Goal: Contribute content: Contribute content

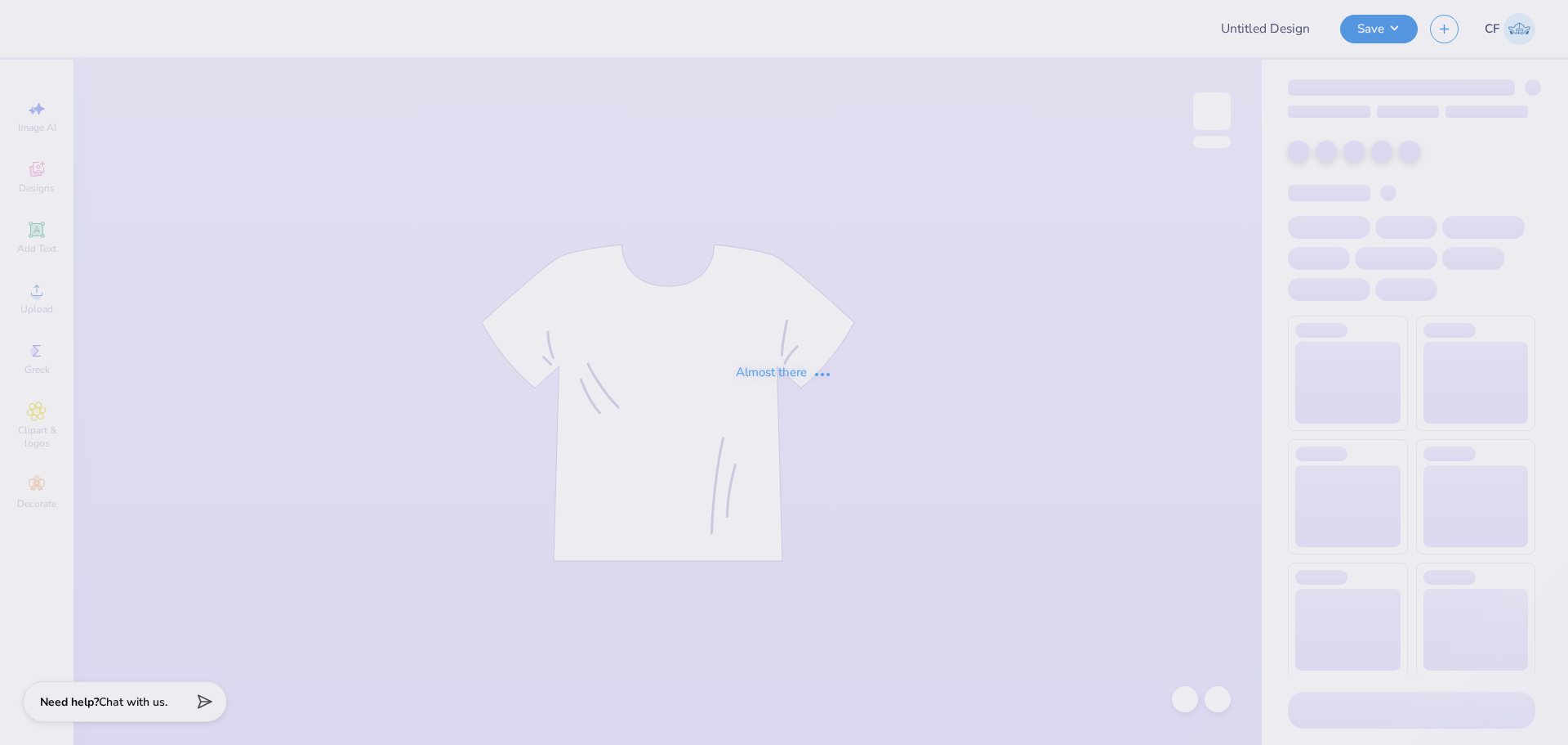
type input "The [GEOGRAPHIC_DATA][US_STATE] : [PERSON_NAME]"
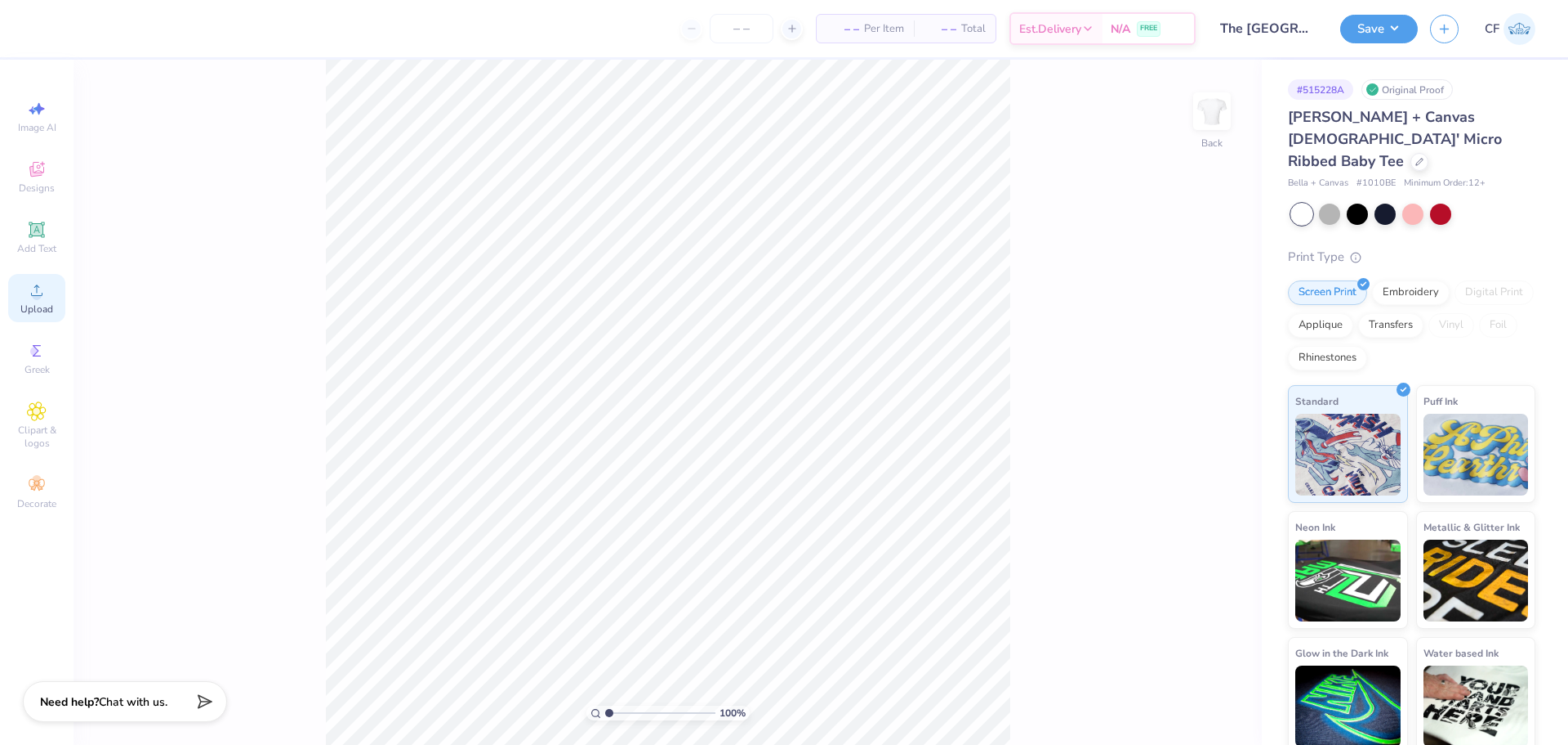
click at [50, 290] on div "Upload" at bounding box center [36, 297] width 57 height 48
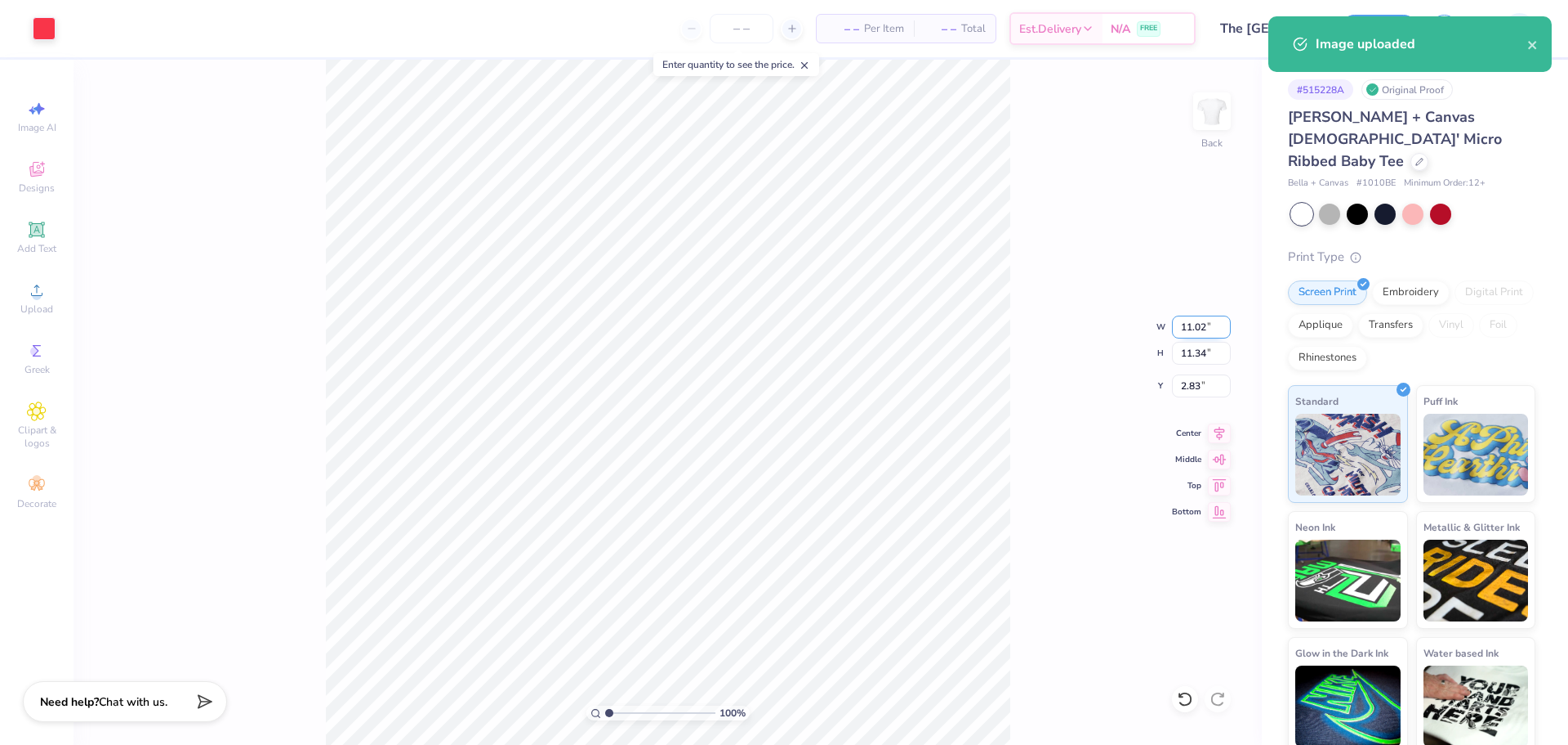
click at [1188, 323] on input "11.02" at bounding box center [1201, 327] width 59 height 23
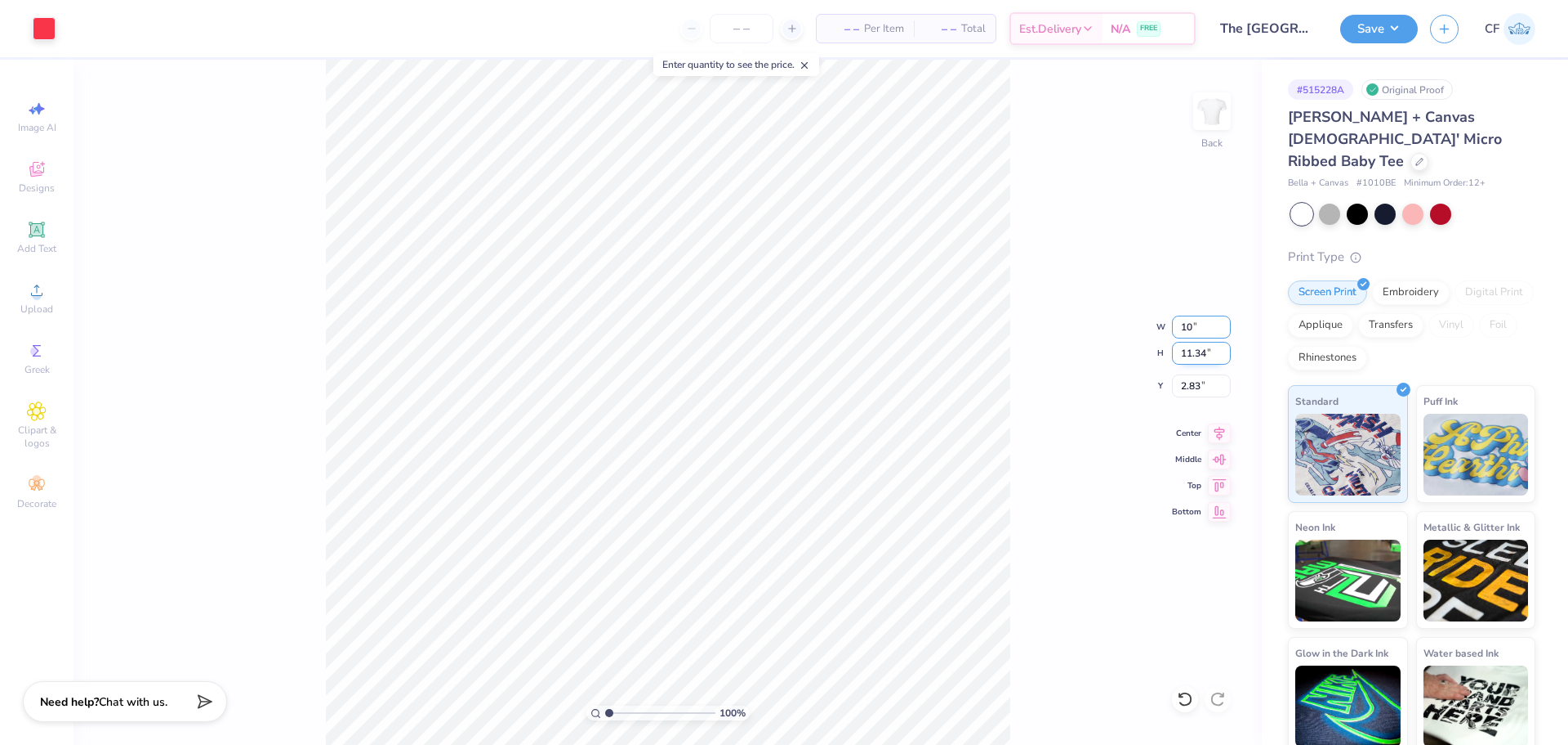
type input "10.00"
type input "10.29"
type input "3.35"
click at [1011, 410] on div "100 % Back W 10.00 10.00 " H 10.29 10.29 " Y 3.35 3.35 " Center Middle Top Bott…" at bounding box center [667, 402] width 1188 height 685
click at [1199, 327] on input "10.00" at bounding box center [1201, 327] width 59 height 23
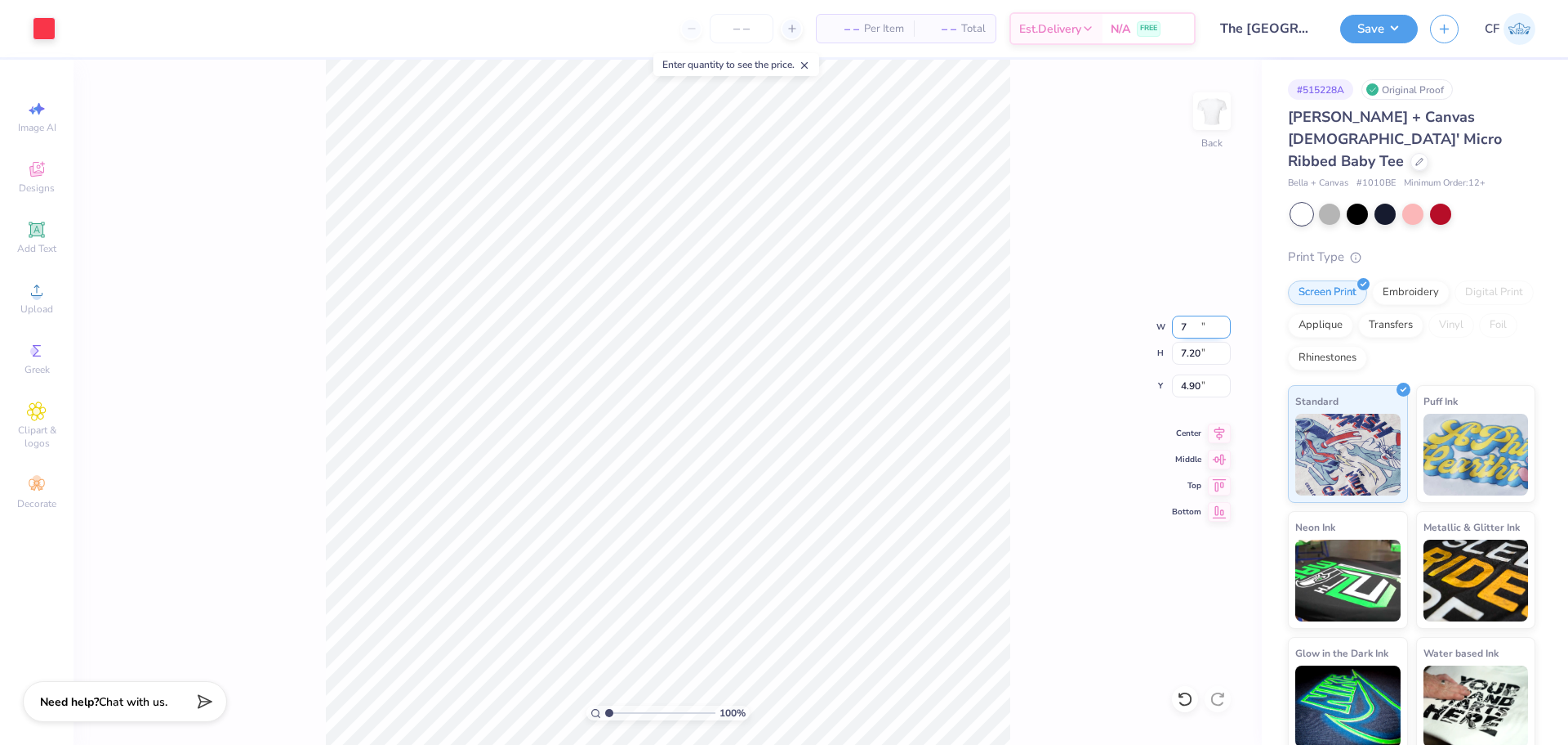
type input "7.00"
type input "7.20"
type input "4.90"
type input "3.00"
click at [1188, 327] on input "7.00" at bounding box center [1201, 327] width 59 height 23
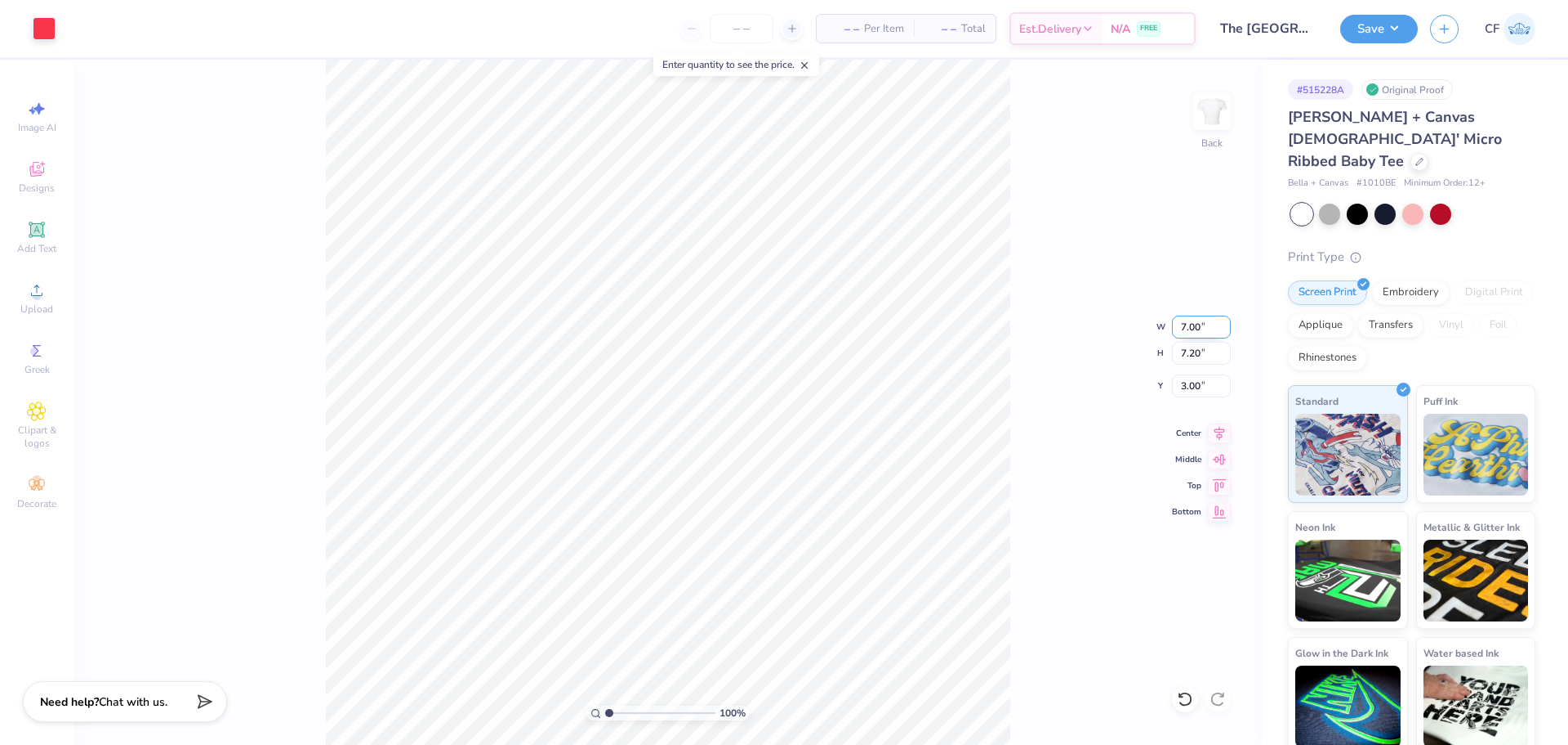
click at [1188, 328] on input "7.00" at bounding box center [1201, 327] width 59 height 23
type input "9.00"
type input "9.26"
type input "1.97"
type input "3.00"
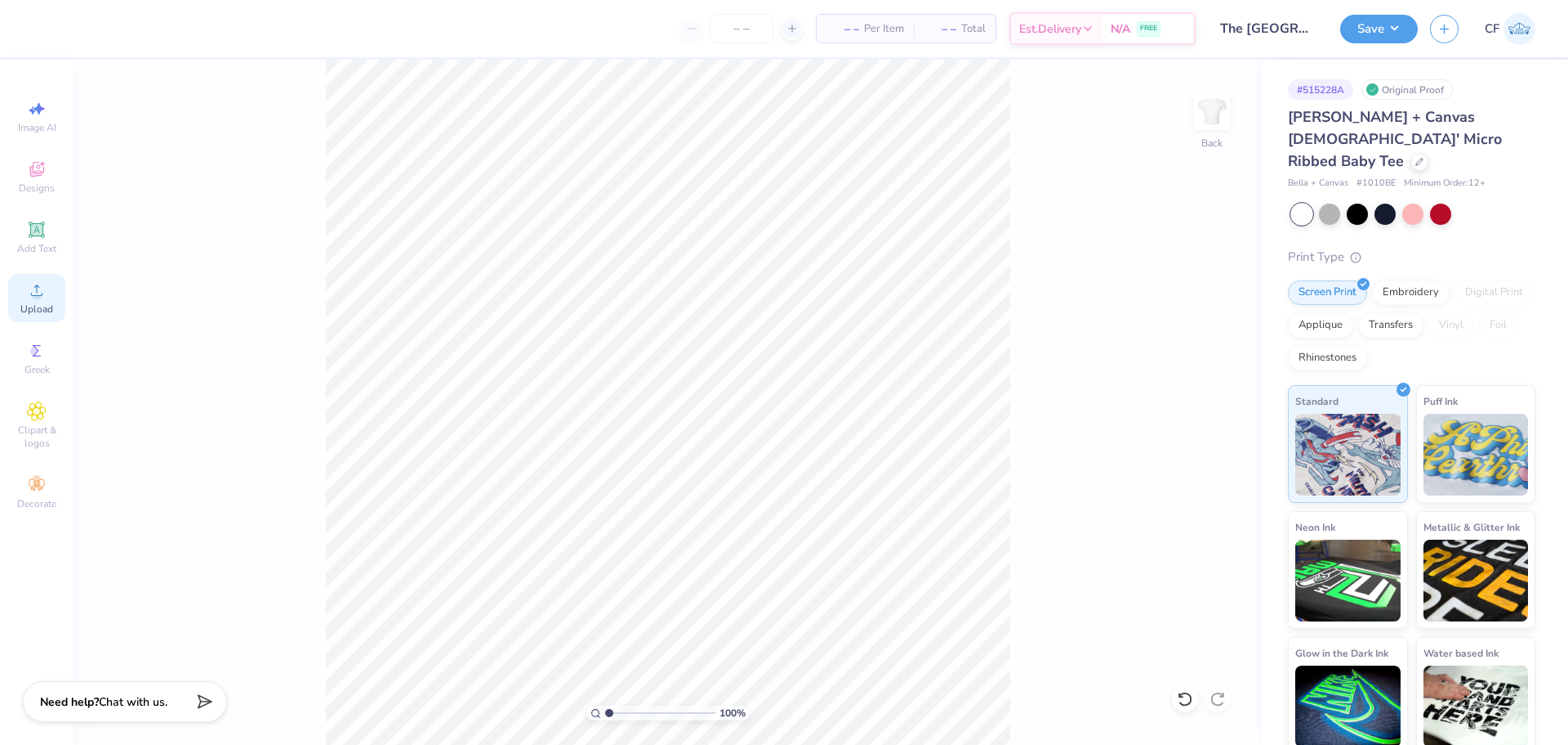
click at [40, 307] on span "Upload" at bounding box center [37, 309] width 33 height 13
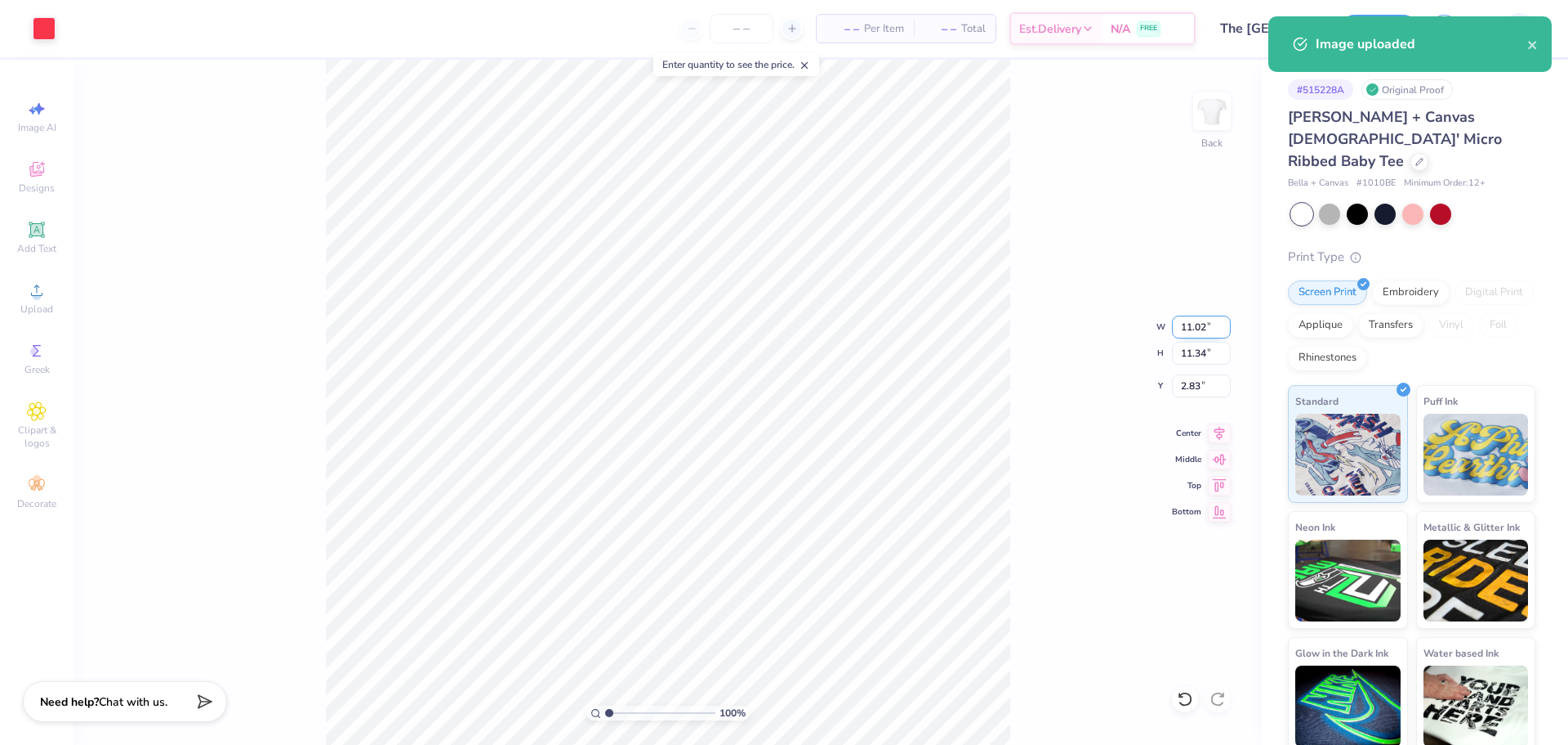
click at [1193, 326] on input "11.02" at bounding box center [1201, 327] width 59 height 23
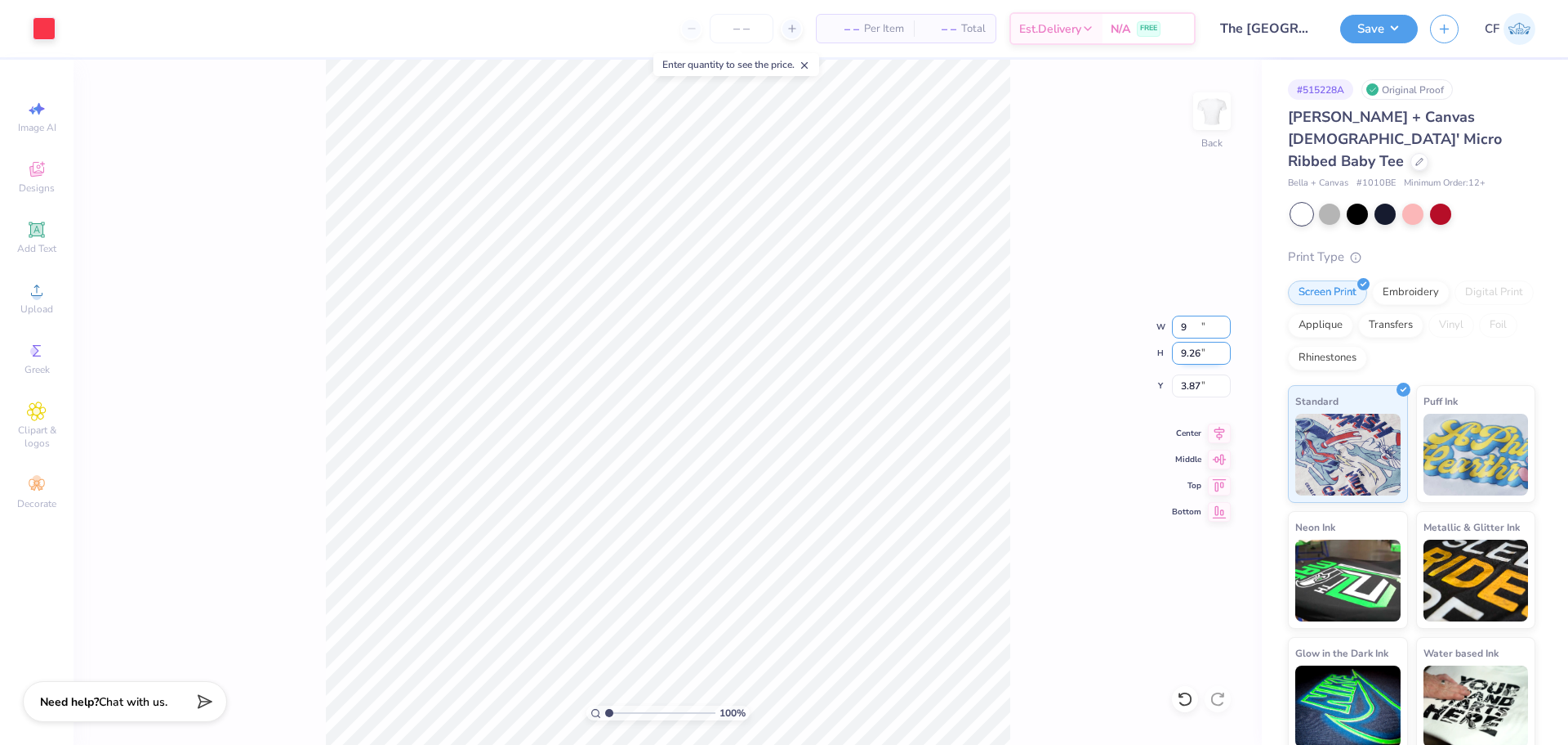
type input "9.00"
type input "9.26"
type input "3.87"
click at [1038, 387] on div "100 % Back W 9.00 9.00 " H 9.26 9.26 " Y 3.87 3.87 " Center [GEOGRAPHIC_DATA]" at bounding box center [667, 402] width 1188 height 685
click at [1200, 390] on input "3.87" at bounding box center [1201, 386] width 59 height 23
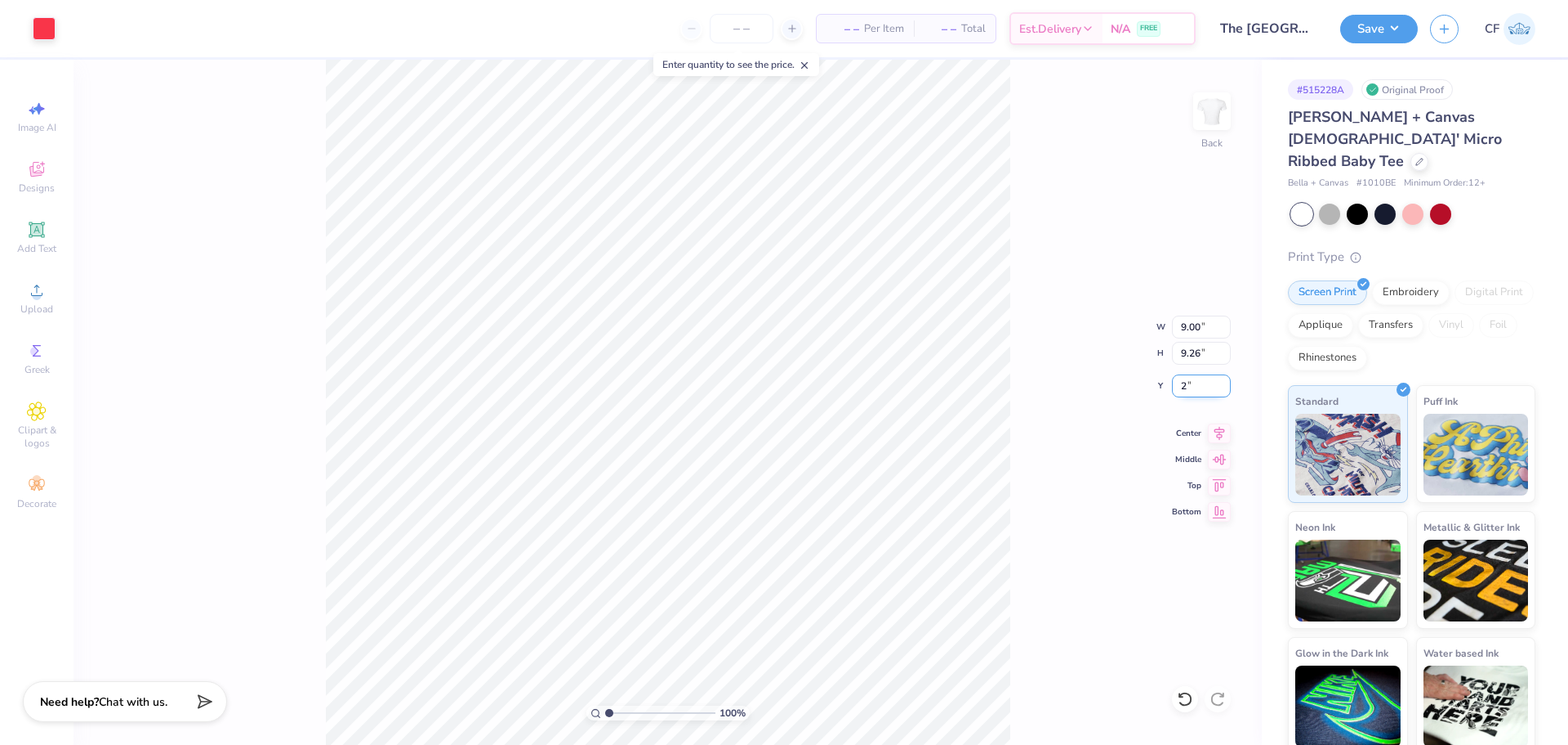
type input "2.00"
click at [1371, 25] on button "Save" at bounding box center [1378, 27] width 78 height 29
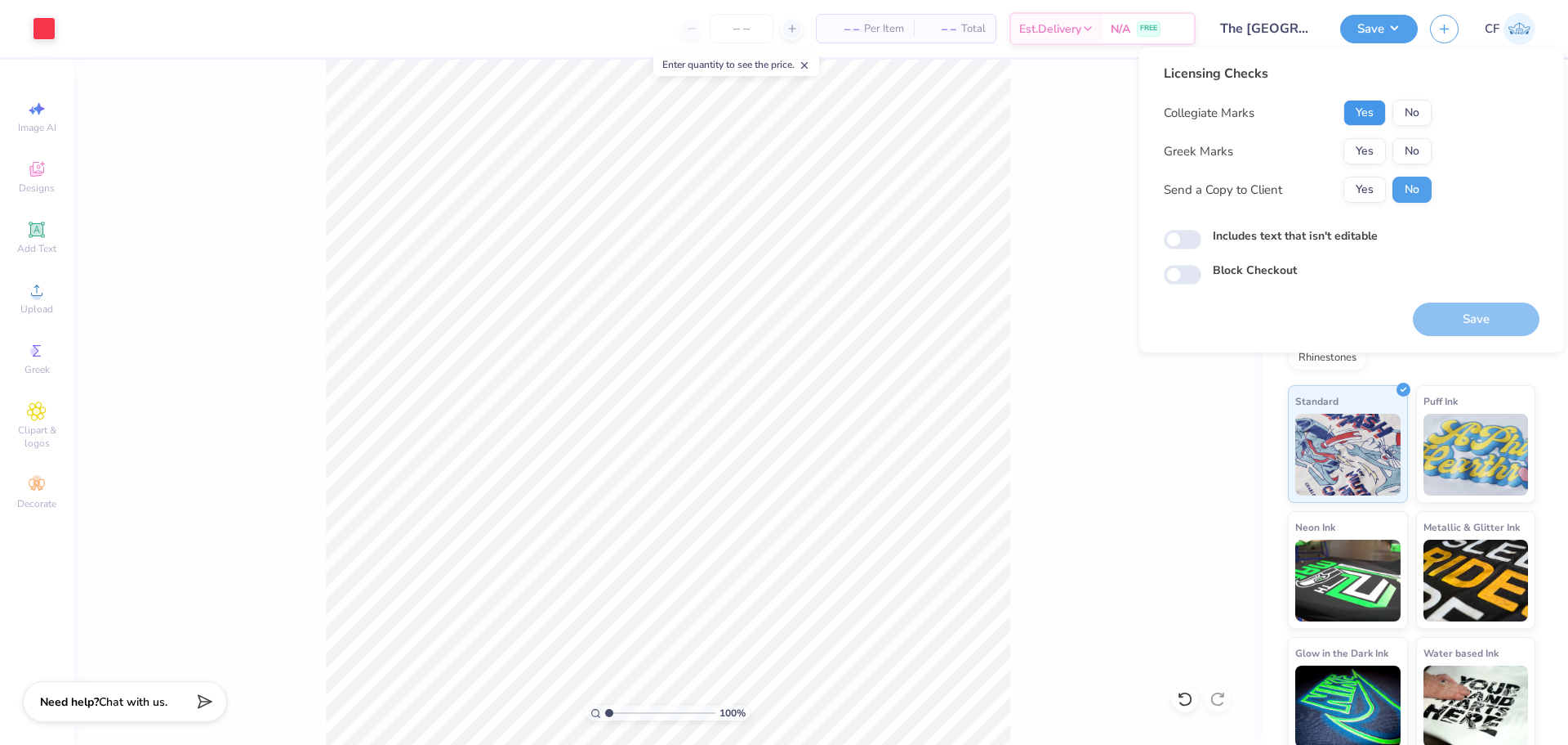
click at [1376, 111] on button "Yes" at bounding box center [1365, 113] width 42 height 26
click at [1416, 153] on button "No" at bounding box center [1412, 151] width 39 height 26
click at [1367, 193] on button "Yes" at bounding box center [1365, 189] width 42 height 26
click at [1185, 251] on div "Licensing Checks Collegiate Marks Yes No Greek Marks Yes No Send a Copy to Clie…" at bounding box center [1352, 173] width 376 height 220
click at [1182, 242] on input "Includes text that isn't editable" at bounding box center [1182, 240] width 38 height 19
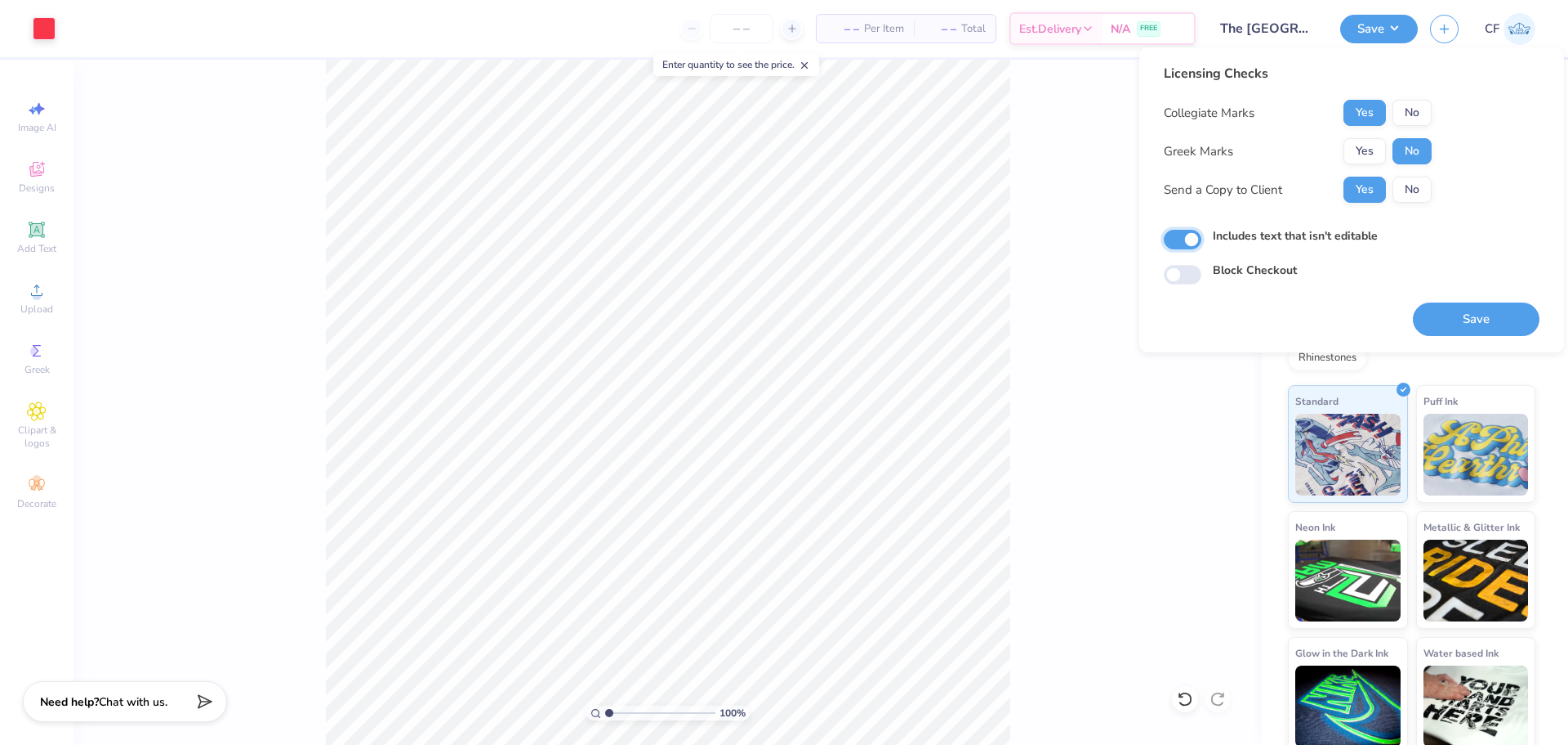
checkbox input "true"
click at [1455, 306] on button "Save" at bounding box center [1477, 319] width 127 height 34
